Goal: Information Seeking & Learning: Check status

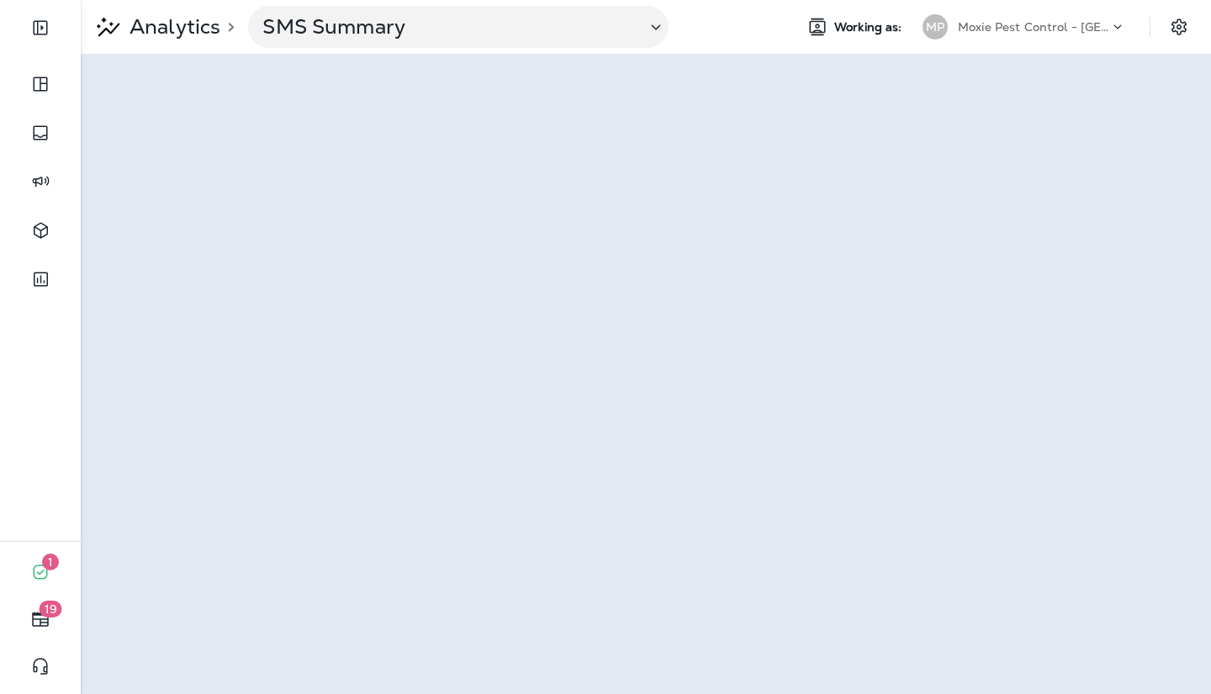
click at [1081, 23] on p "Moxie Pest Control - [GEOGRAPHIC_DATA] [GEOGRAPHIC_DATA]" at bounding box center [1033, 26] width 151 height 13
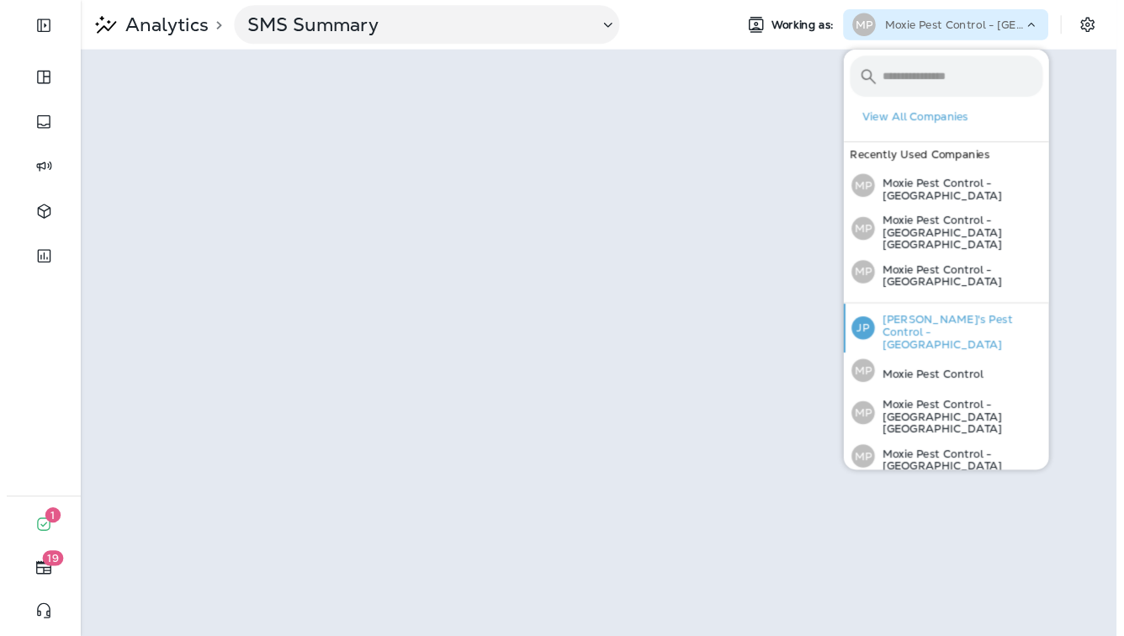
scroll to position [48, 0]
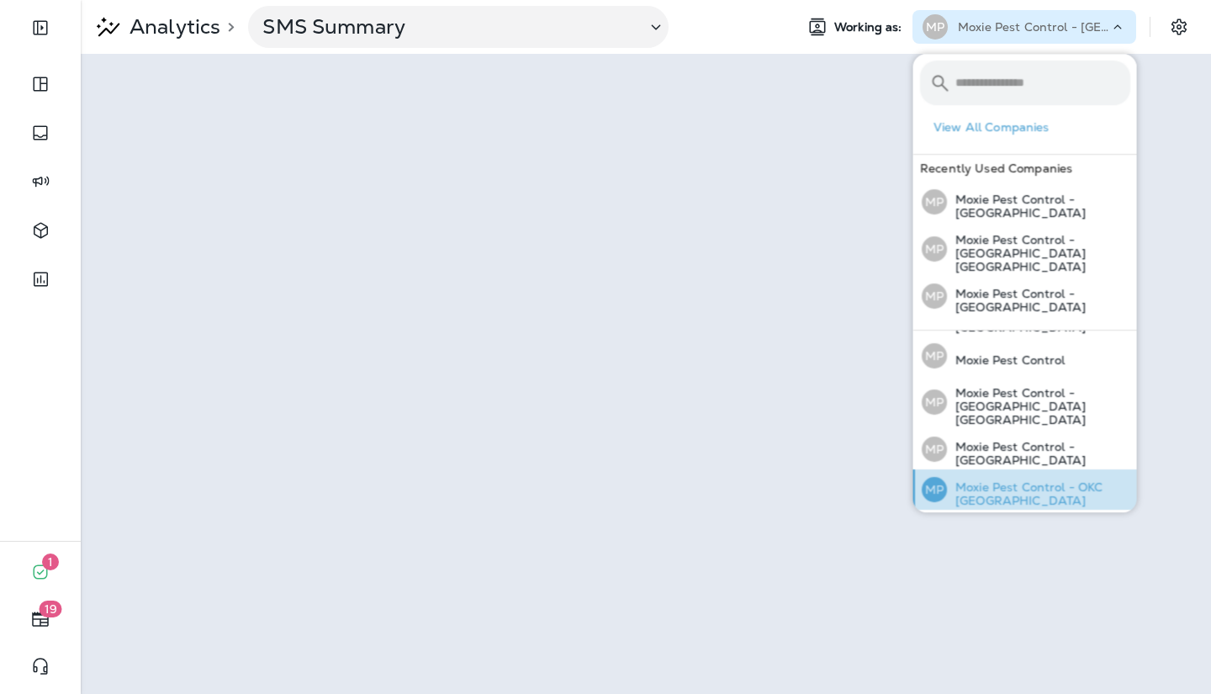
click at [1001, 480] on p "Moxie Pest Control - OKC [GEOGRAPHIC_DATA]" at bounding box center [1038, 493] width 183 height 27
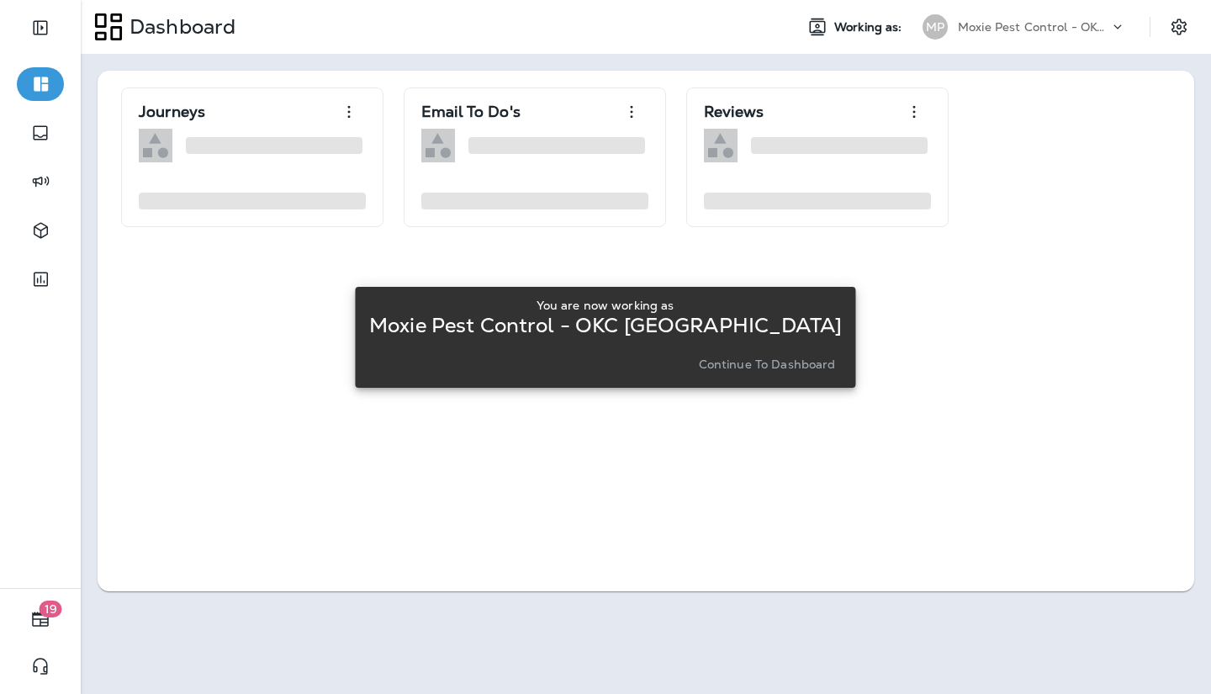
click at [755, 362] on p "Continue to Dashboard" at bounding box center [767, 363] width 137 height 13
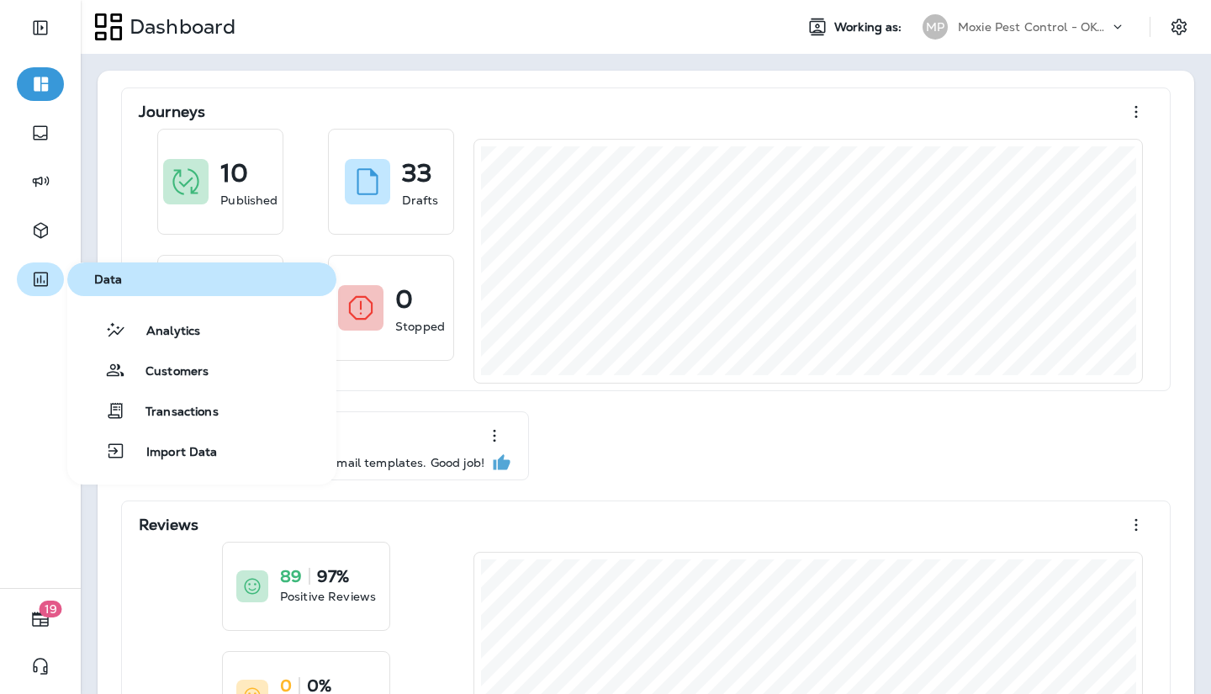
click at [40, 277] on icon "button" at bounding box center [40, 279] width 21 height 20
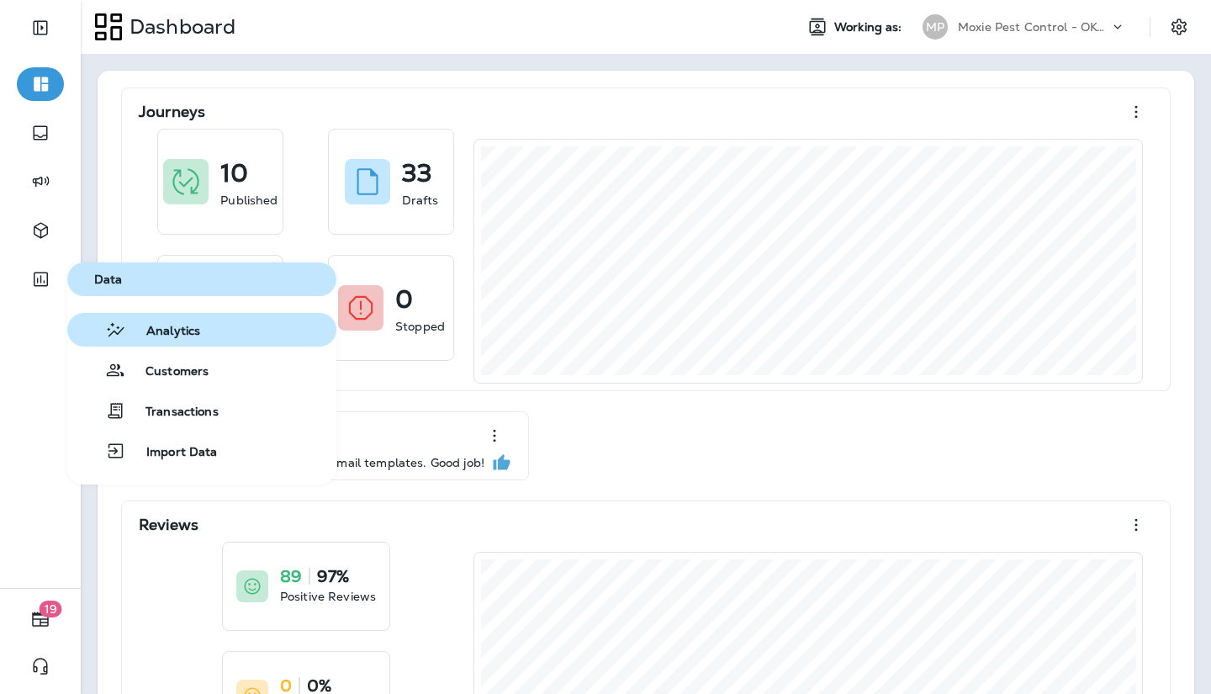
click at [105, 315] on button "Analytics" at bounding box center [201, 330] width 269 height 34
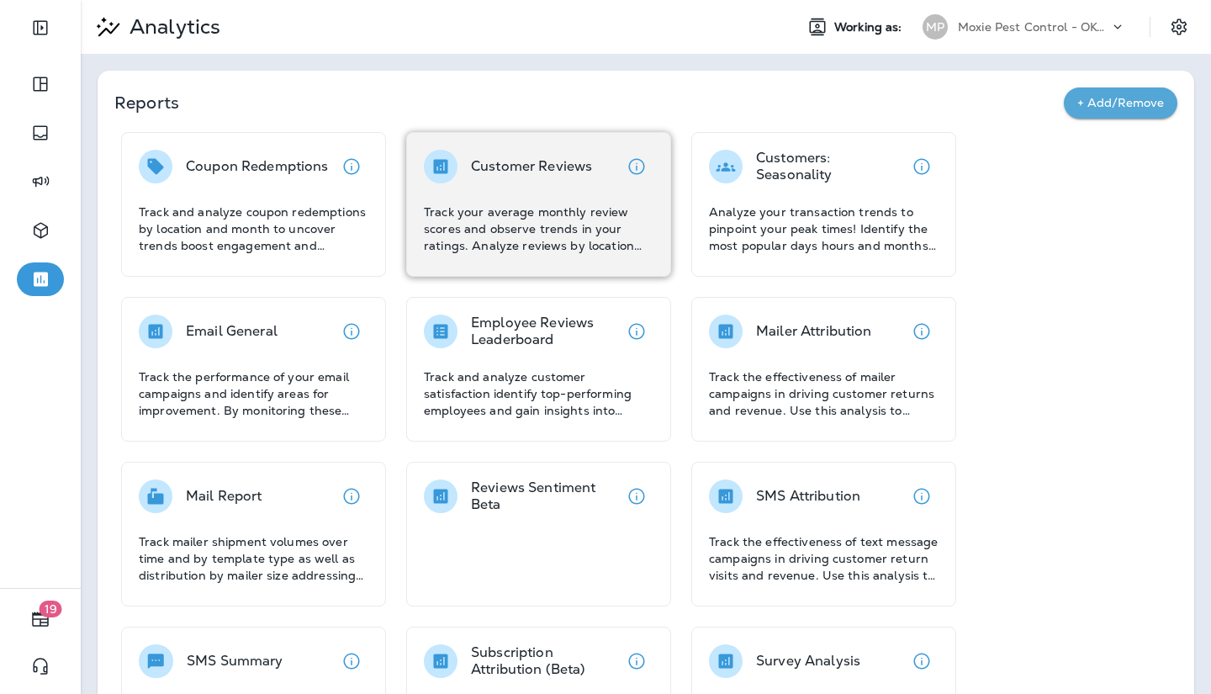
click at [506, 214] on p "Track your average monthly review scores and observe trends in your ratings. An…" at bounding box center [539, 229] width 230 height 50
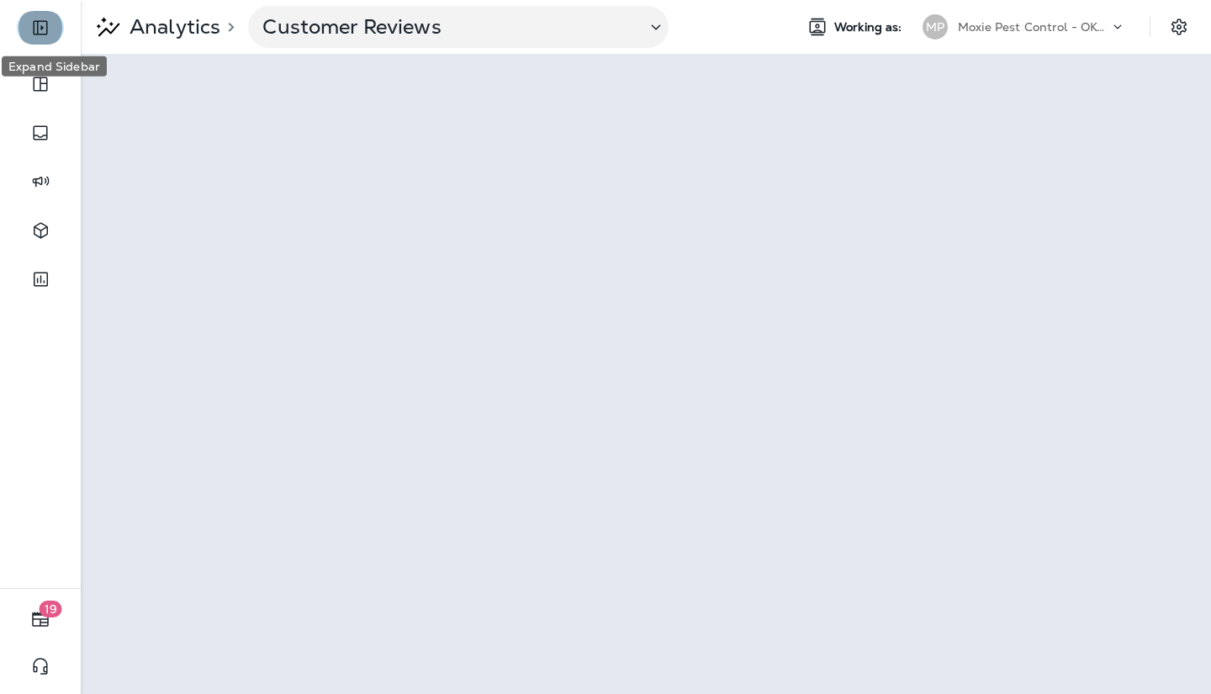
click at [37, 24] on icon "Expand Sidebar" at bounding box center [40, 28] width 14 height 14
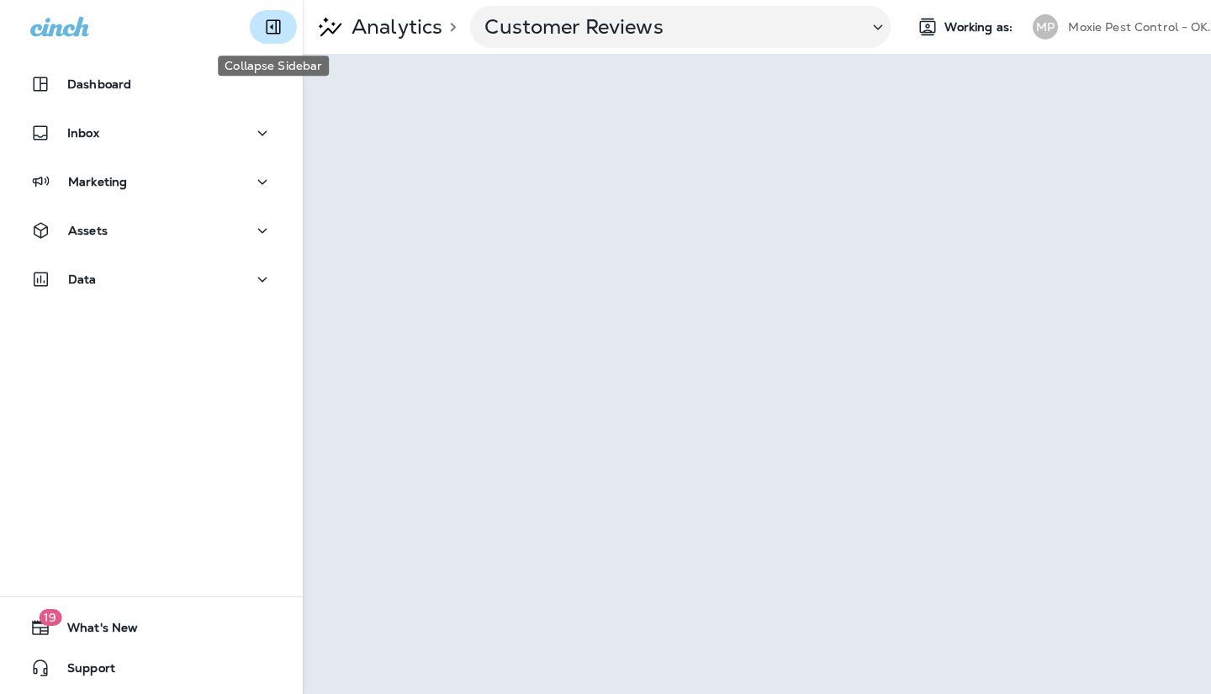
click at [274, 30] on icon "Collapse Sidebar" at bounding box center [273, 27] width 20 height 20
